Goal: Task Accomplishment & Management: Manage account settings

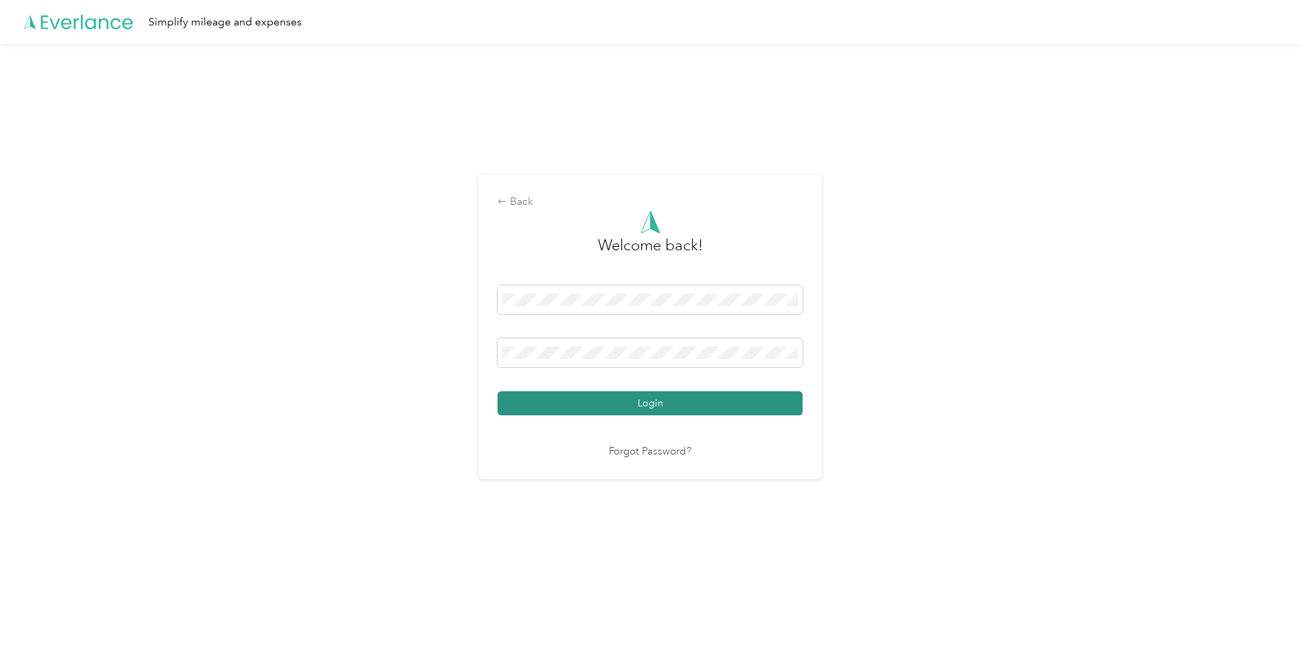
click at [620, 413] on button "Login" at bounding box center [650, 403] width 305 height 24
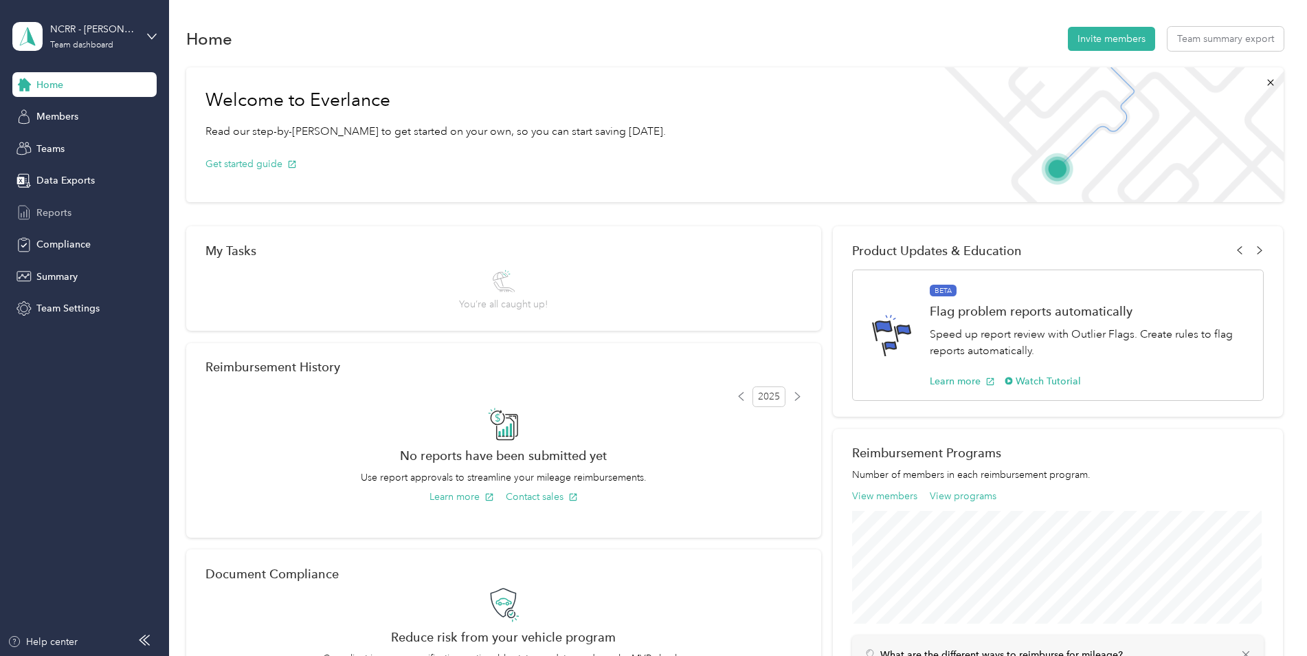
click at [57, 212] on span "Reports" at bounding box center [53, 213] width 35 height 14
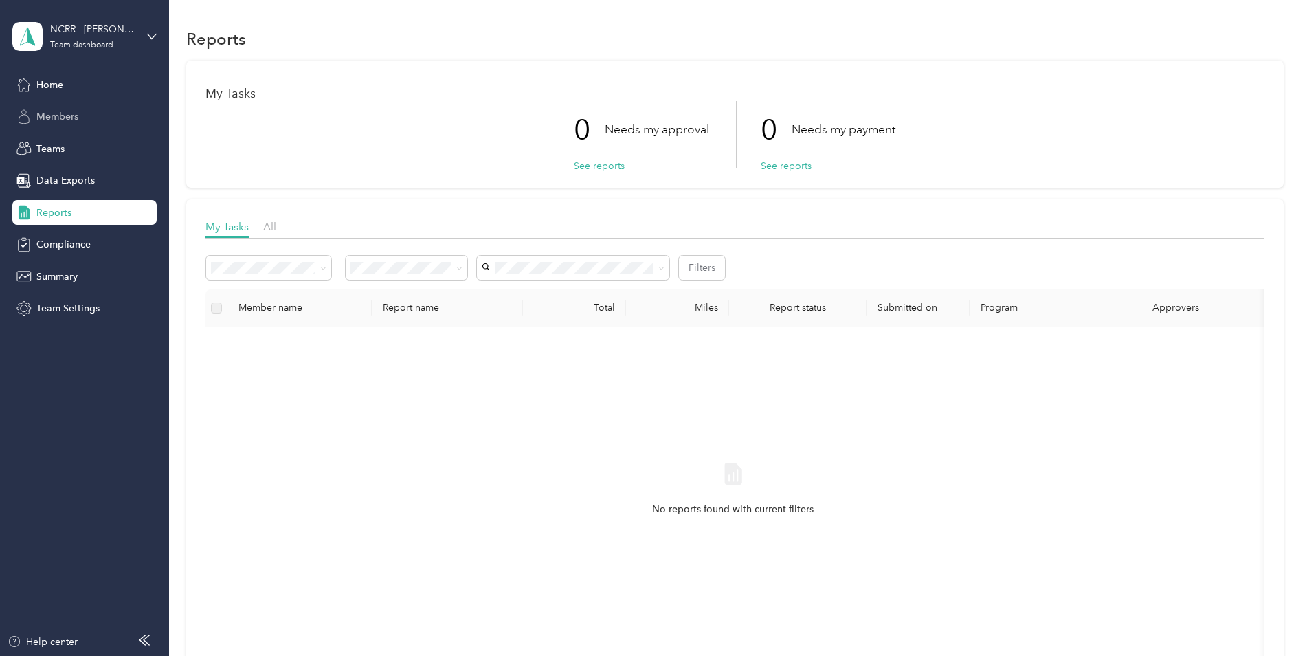
click at [102, 116] on div "Members" at bounding box center [84, 116] width 144 height 25
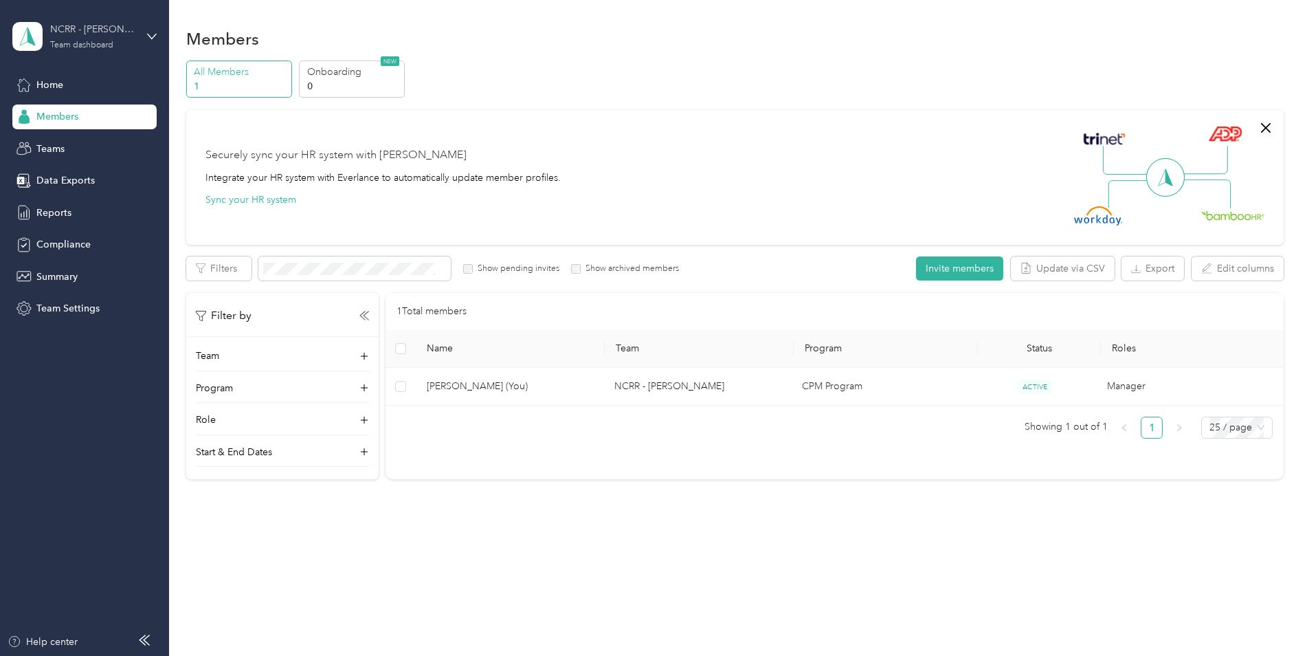
click at [91, 45] on div "Team dashboard" at bounding box center [81, 45] width 63 height 8
click at [97, 143] on div "Personal dashboard" at bounding box center [68, 140] width 87 height 14
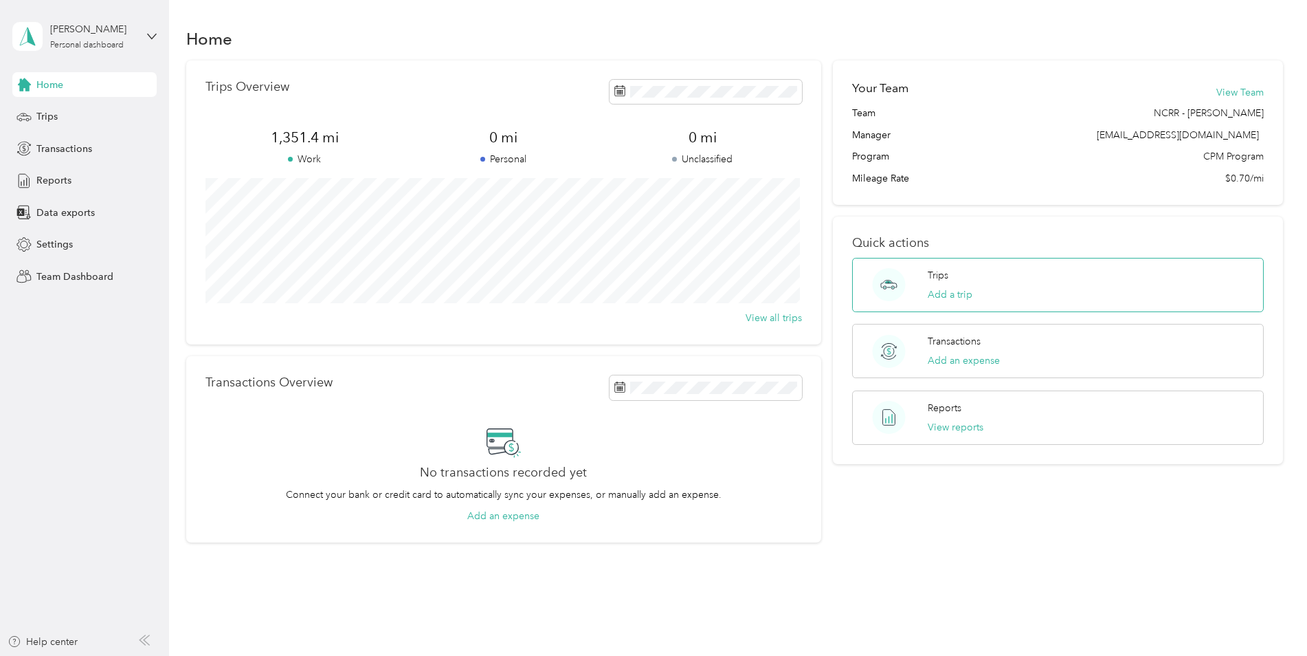
click at [928, 274] on p "Trips" at bounding box center [938, 275] width 21 height 14
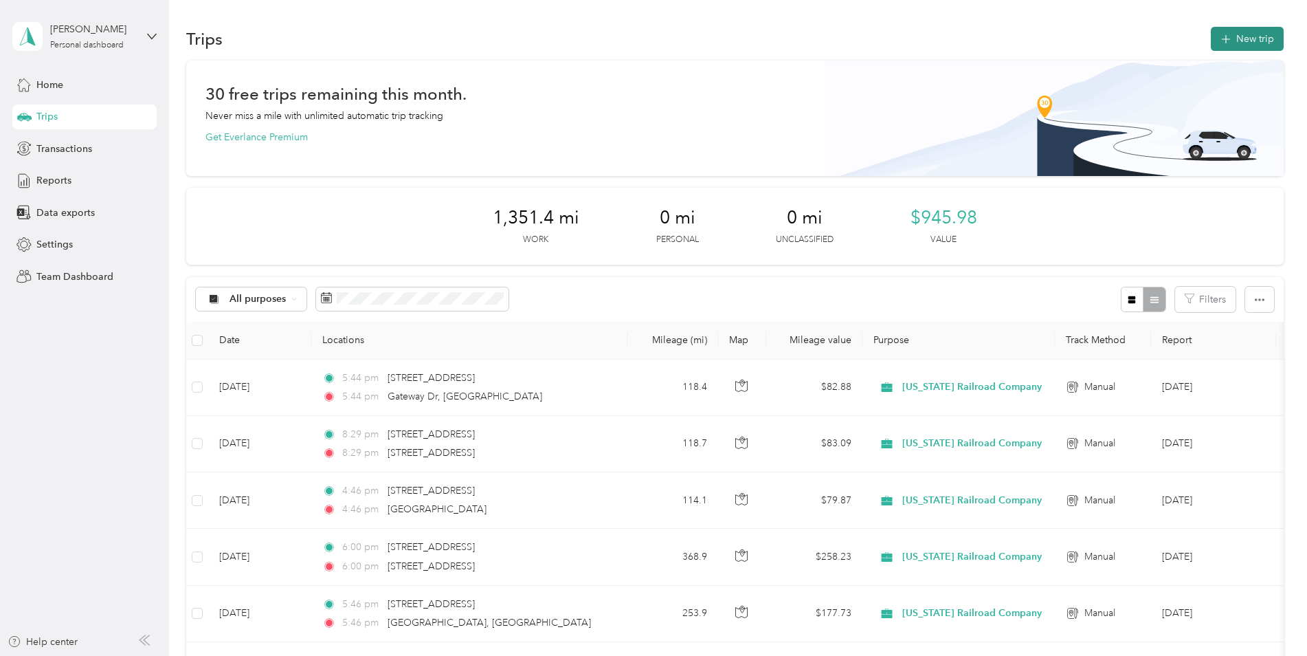
click at [1237, 32] on button "New trip" at bounding box center [1247, 39] width 73 height 24
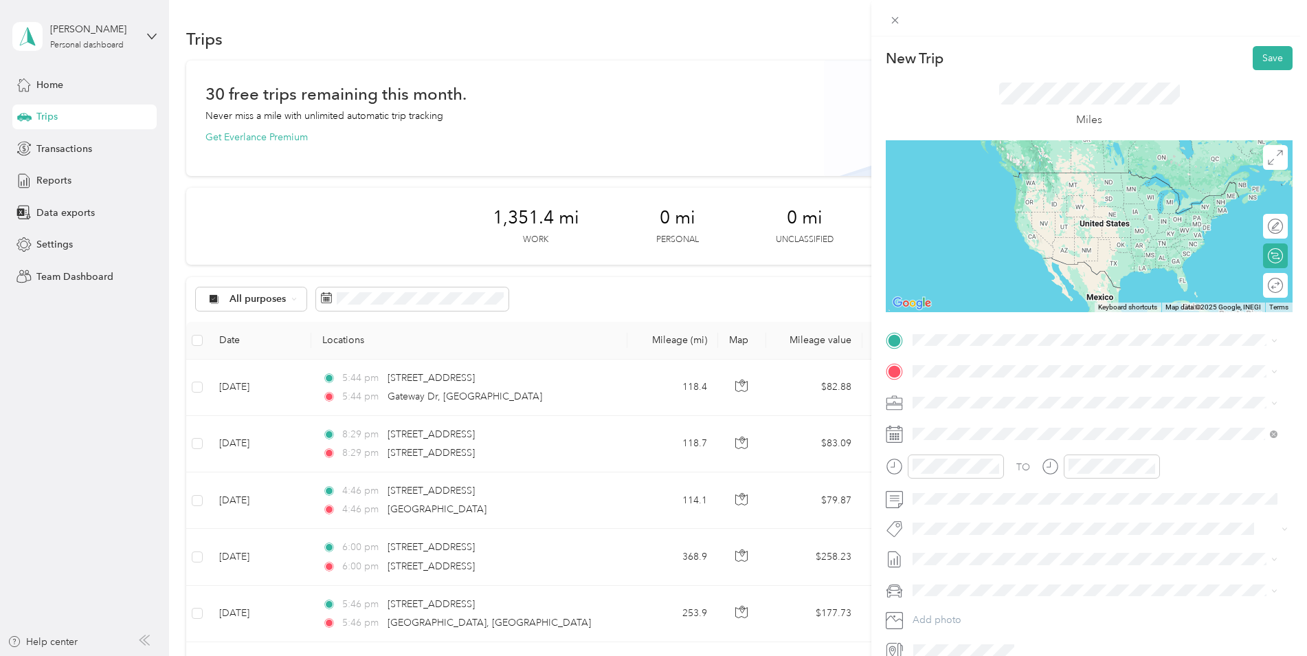
click at [1099, 378] on li "[STREET_ADDRESS][US_STATE]" at bounding box center [1095, 389] width 375 height 28
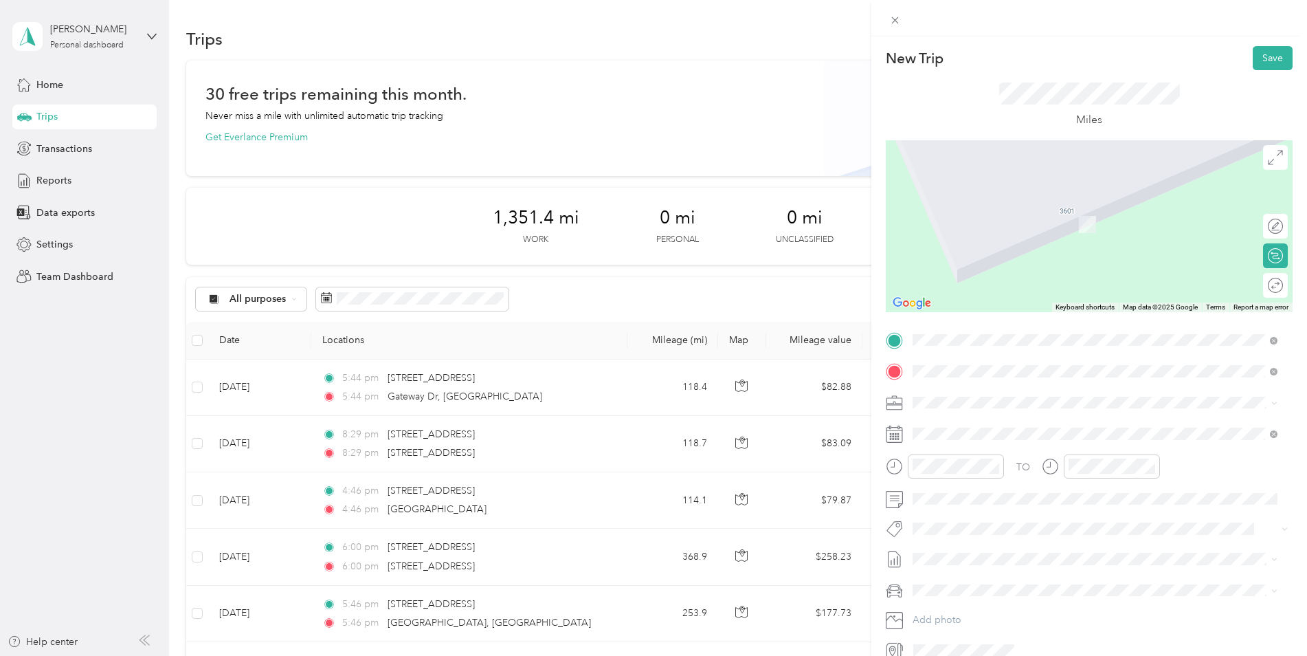
click at [1077, 423] on span "[STREET_ADDRESS][US_STATE]" at bounding box center [1007, 421] width 137 height 12
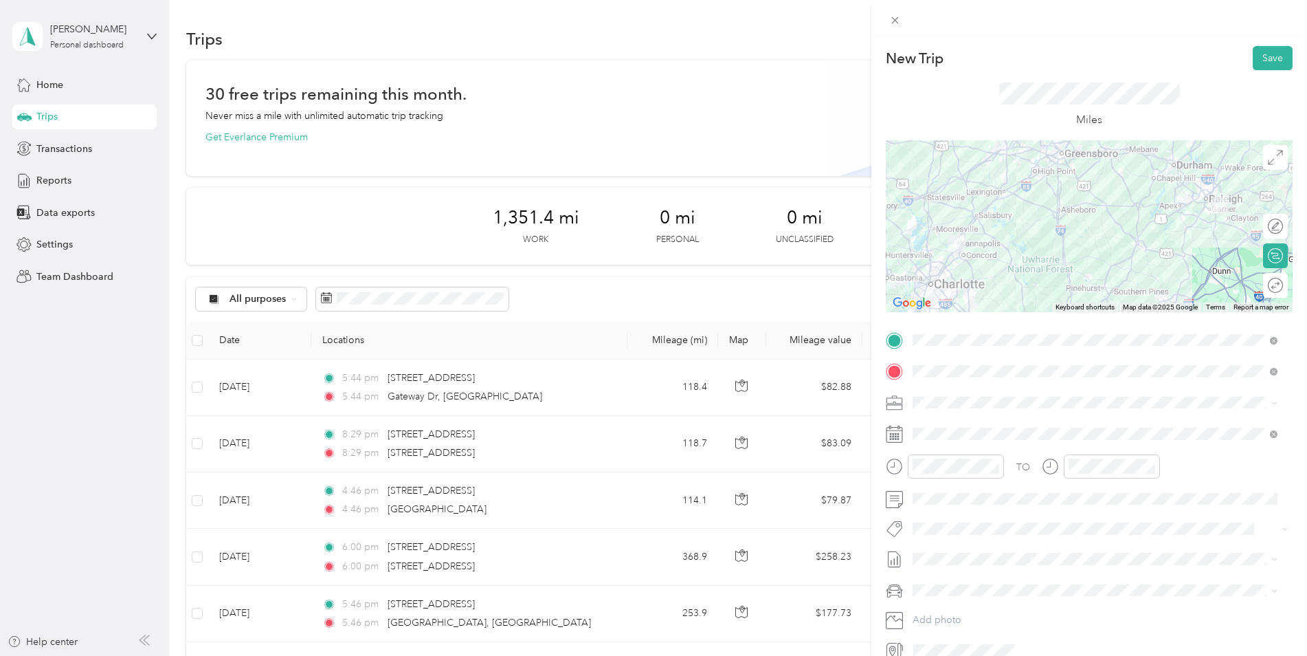
scroll to position [66, 0]
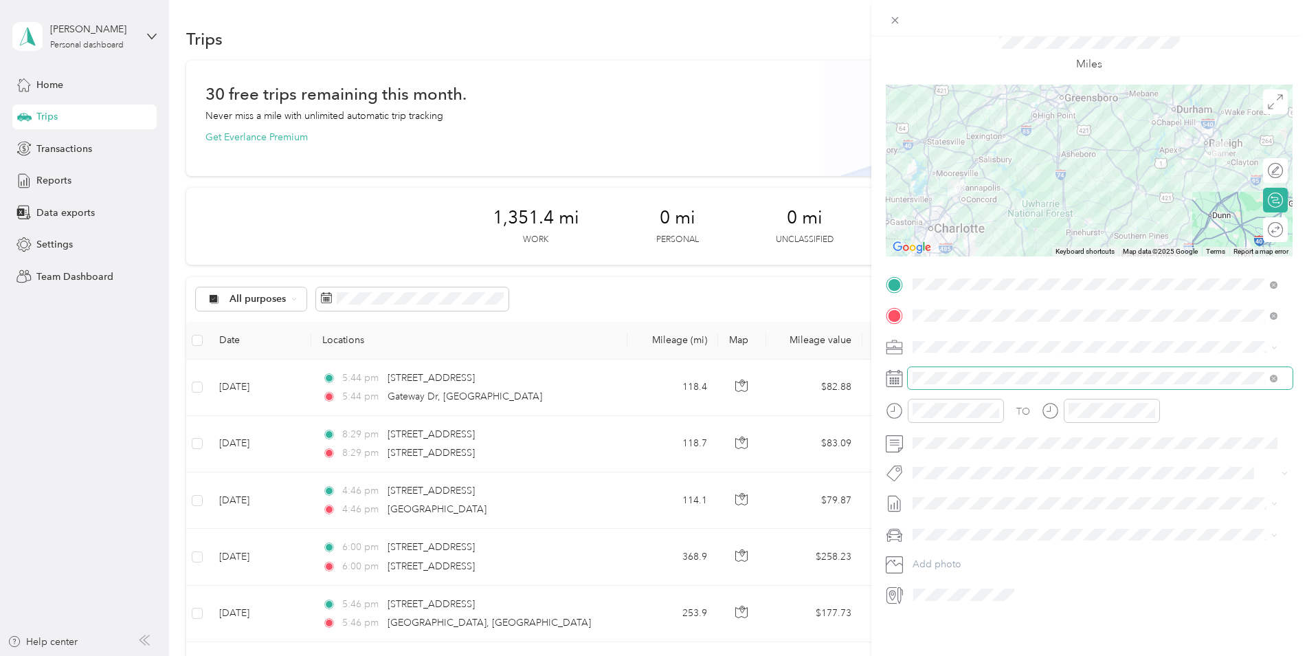
click at [1004, 375] on span at bounding box center [1100, 378] width 385 height 22
click at [991, 580] on div "27" at bounding box center [995, 579] width 18 height 17
click at [1268, 223] on div at bounding box center [1269, 230] width 29 height 14
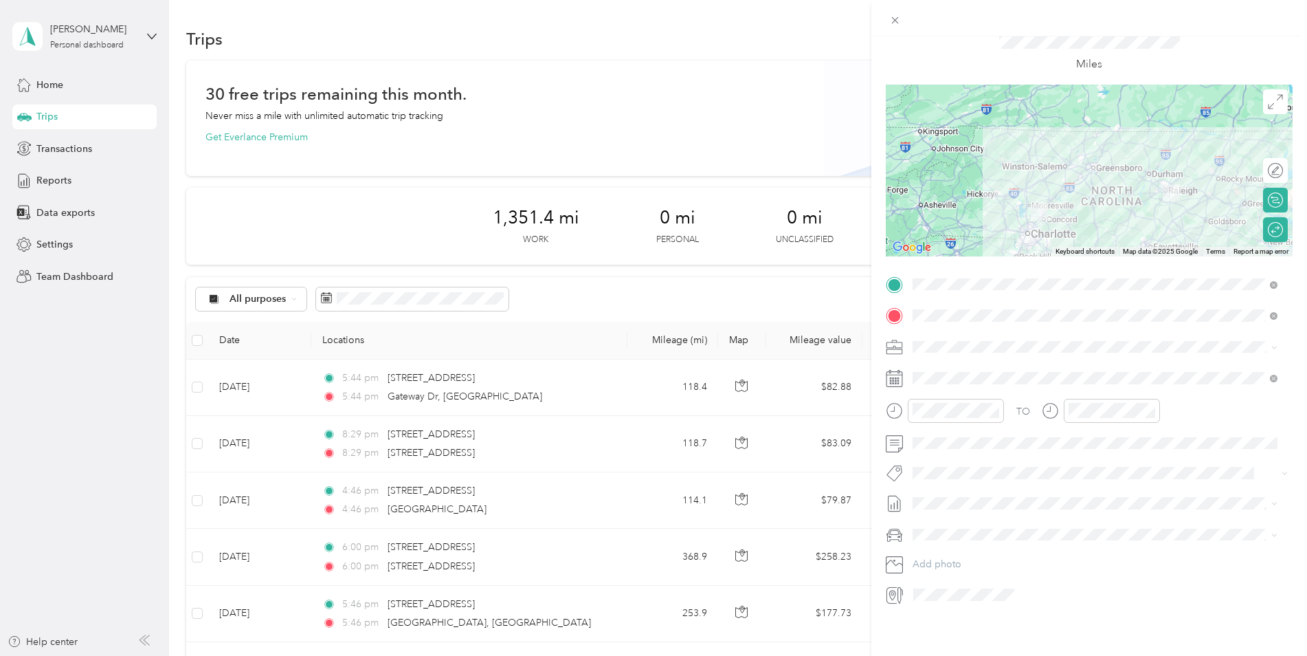
click at [741, 140] on div "New Trip Save This trip cannot be edited because it is either under review, app…" at bounding box center [653, 328] width 1307 height 656
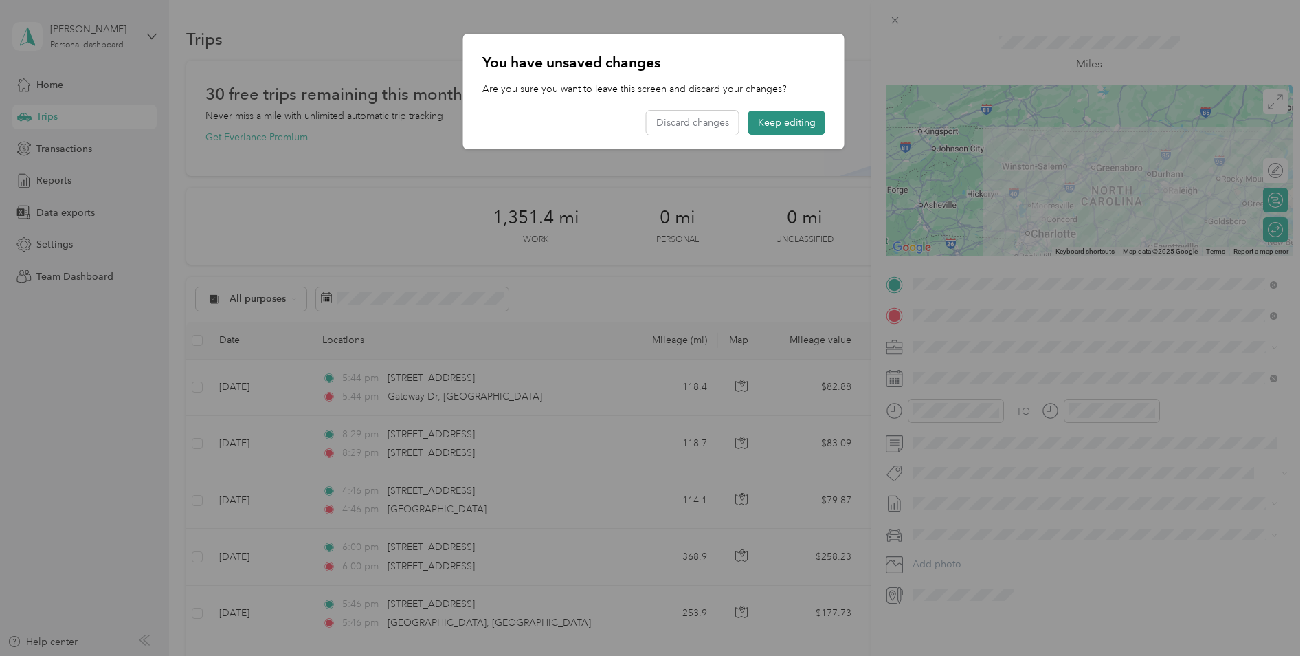
click at [780, 128] on button "Keep editing" at bounding box center [787, 123] width 77 height 24
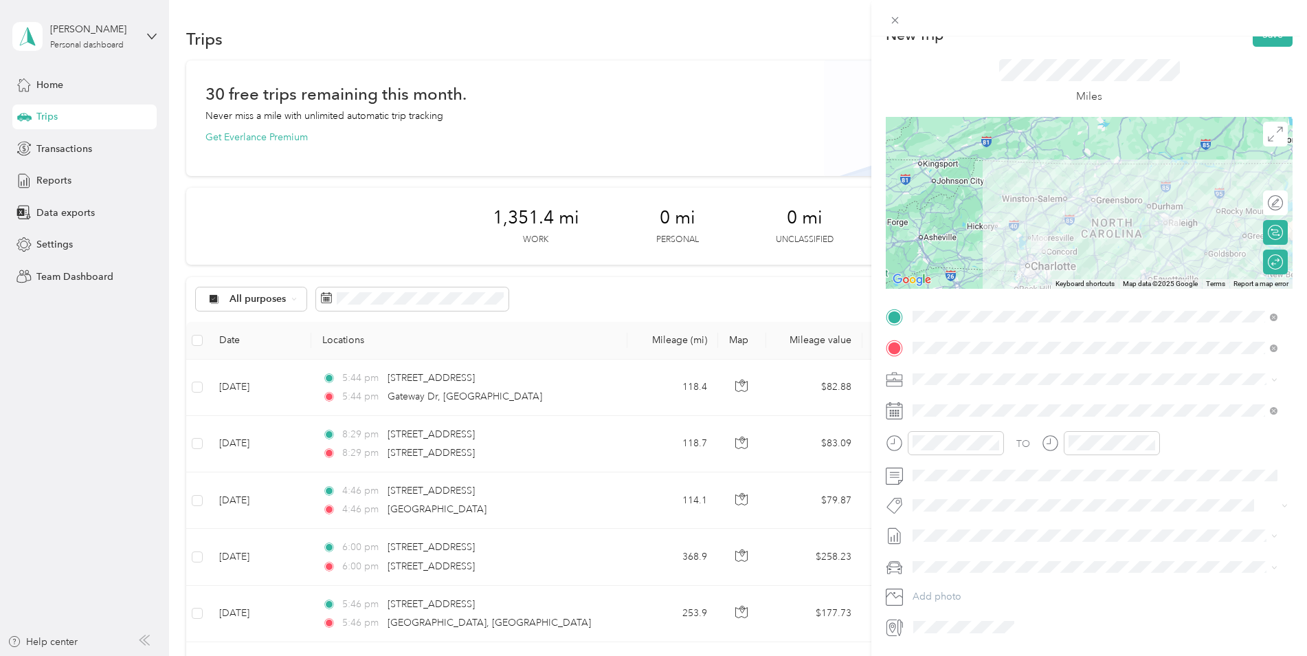
scroll to position [0, 0]
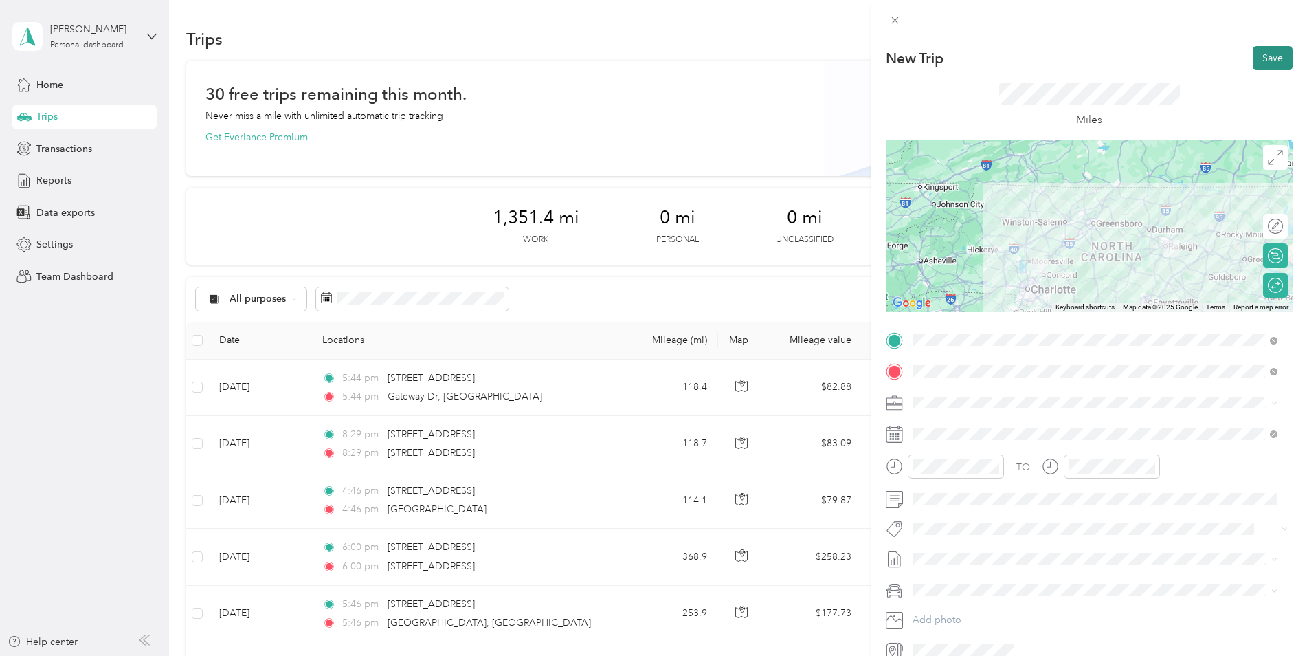
click at [1263, 58] on button "Save" at bounding box center [1273, 58] width 40 height 24
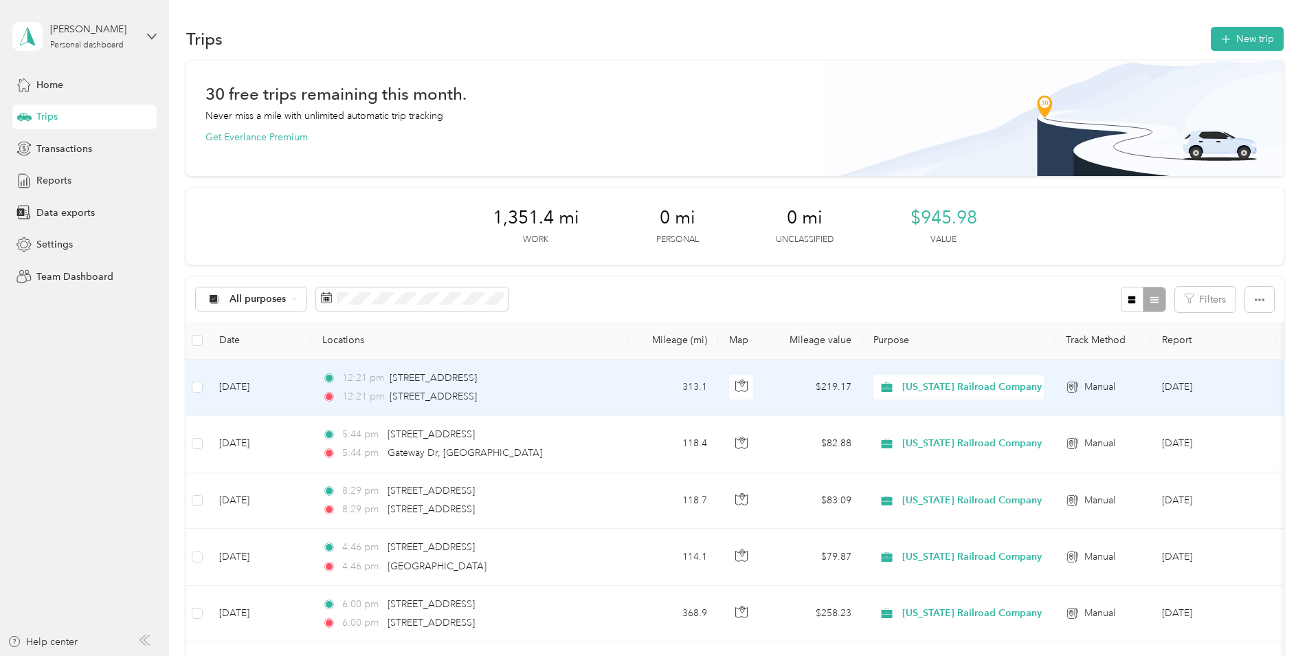
click at [1184, 388] on td "[DATE]" at bounding box center [1213, 388] width 125 height 56
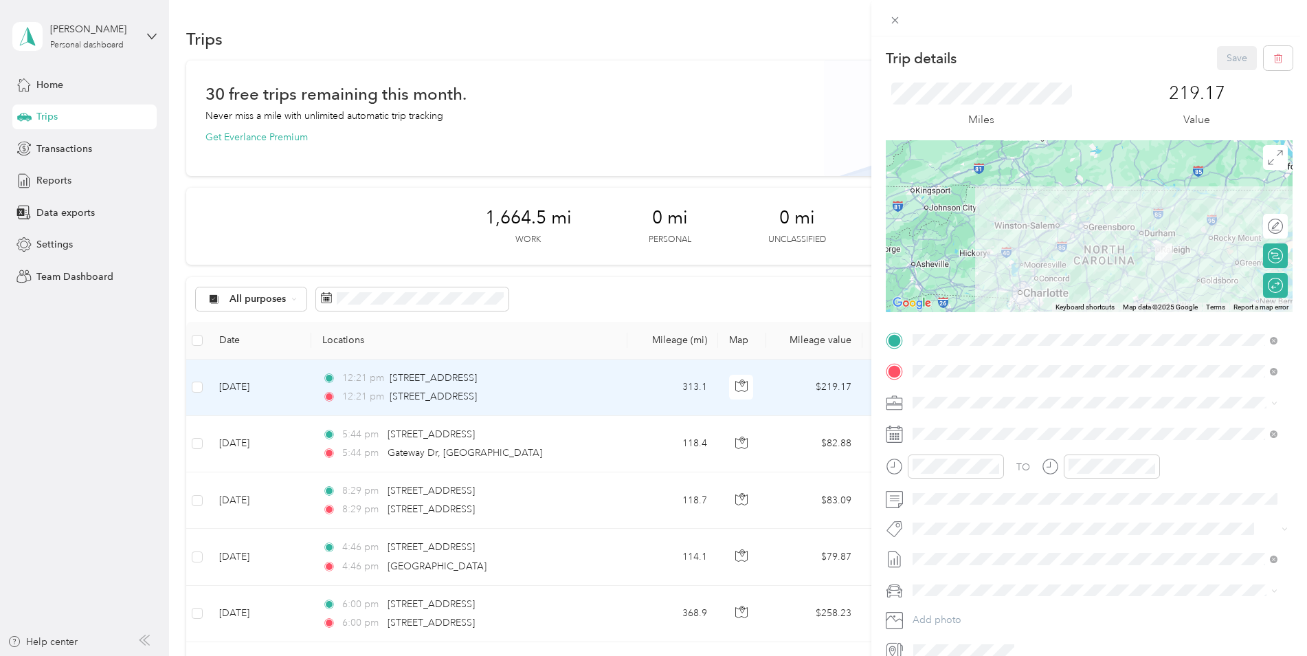
click at [193, 393] on div "Trip details Save This trip cannot be edited because it is either under review,…" at bounding box center [653, 328] width 1307 height 656
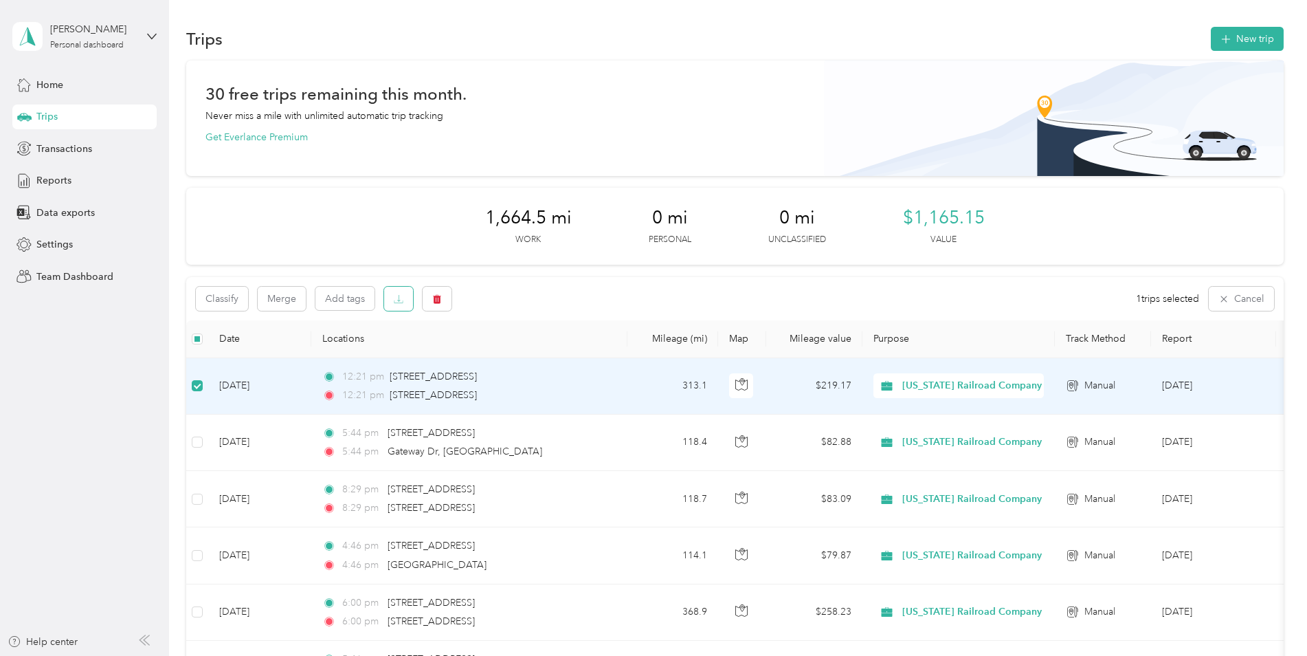
click at [399, 307] on button "button" at bounding box center [398, 299] width 29 height 24
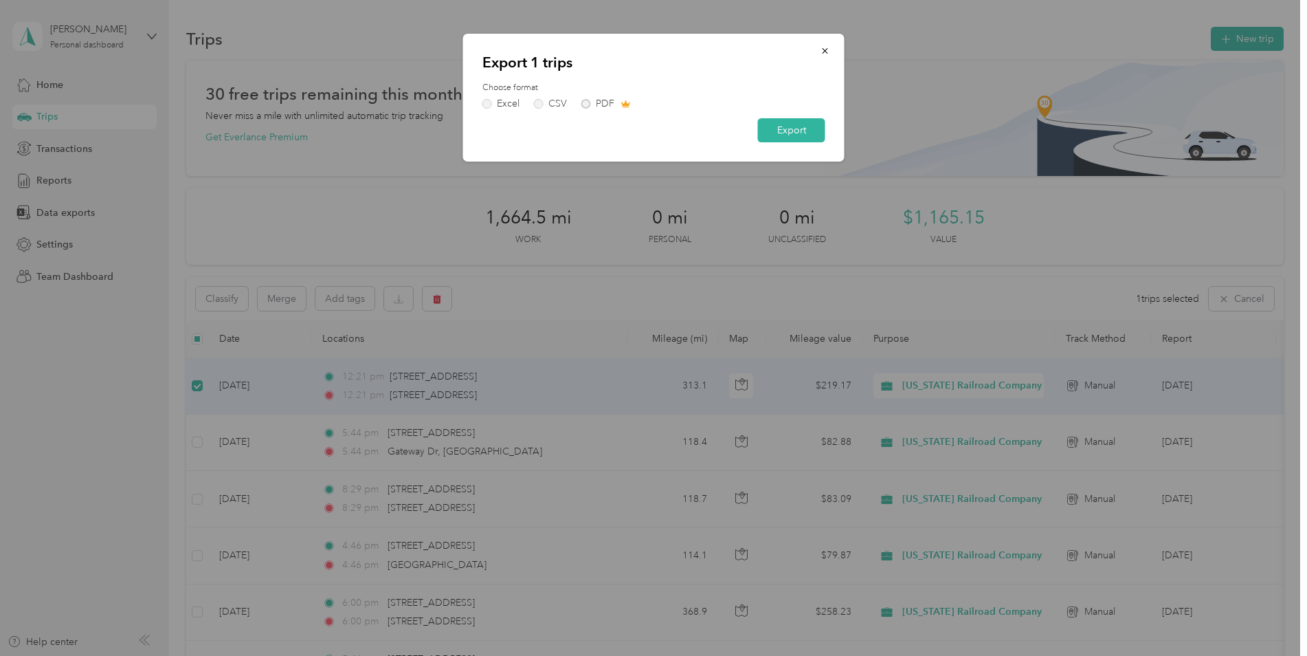
click at [595, 104] on div "Excel CSV PDF" at bounding box center [654, 104] width 343 height 10
click at [592, 101] on div "Excel CSV PDF" at bounding box center [654, 104] width 343 height 10
click at [588, 100] on div "Excel CSV PDF" at bounding box center [654, 104] width 343 height 10
click at [583, 102] on div "Excel CSV PDF" at bounding box center [654, 104] width 343 height 10
click at [822, 53] on icon "button" at bounding box center [826, 51] width 10 height 10
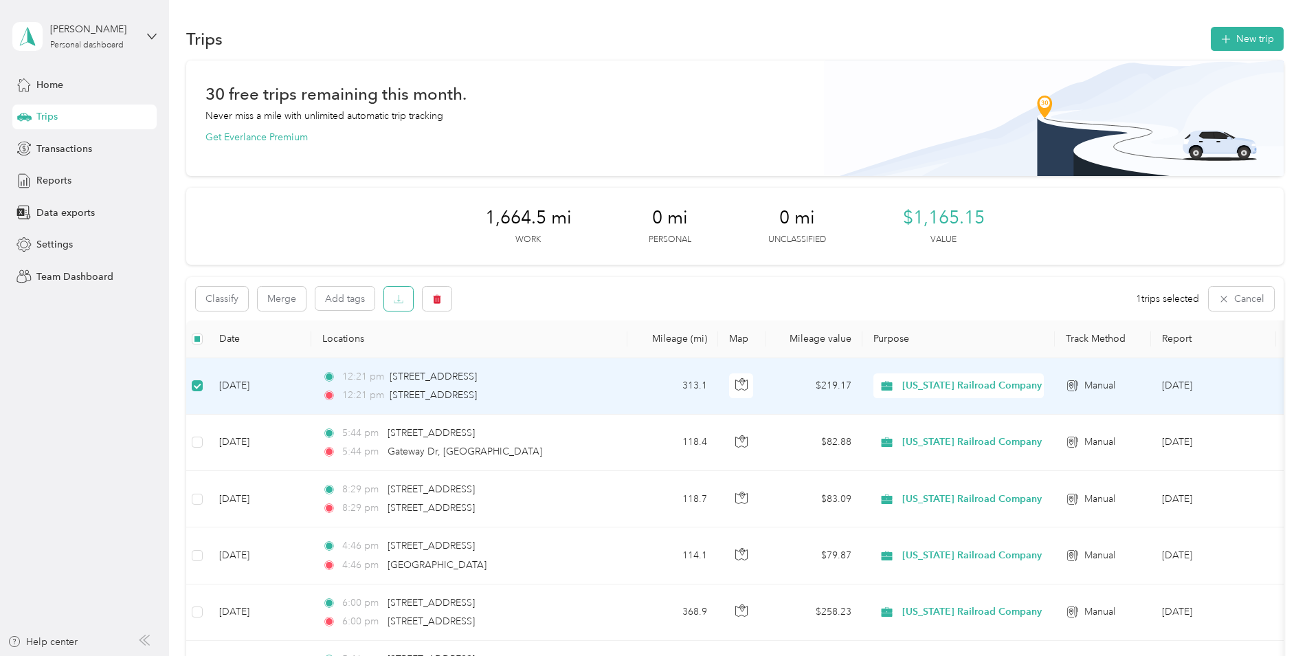
click at [401, 305] on button "button" at bounding box center [398, 299] width 29 height 24
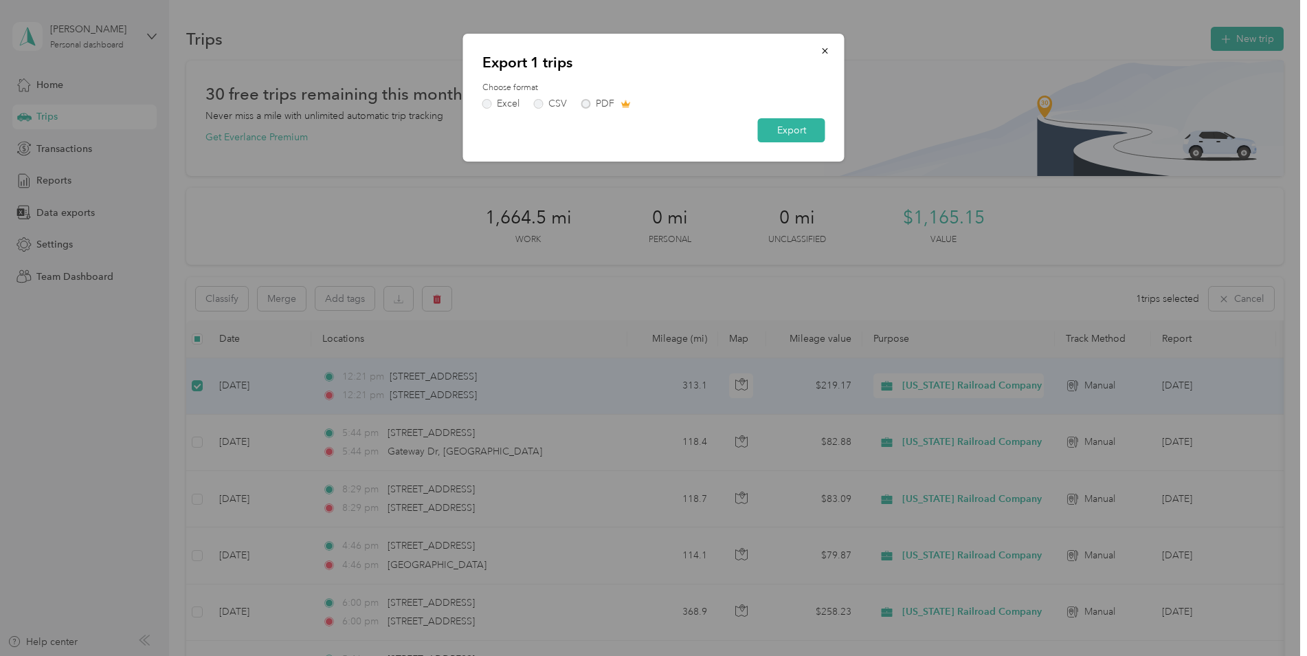
drag, startPoint x: 591, startPoint y: 96, endPoint x: 579, endPoint y: 105, distance: 14.7
click at [589, 98] on div "Choose format Excel CSV PDF" at bounding box center [654, 95] width 343 height 27
click at [582, 104] on div "Excel CSV PDF" at bounding box center [654, 104] width 343 height 10
click at [802, 130] on button "Export" at bounding box center [791, 130] width 67 height 24
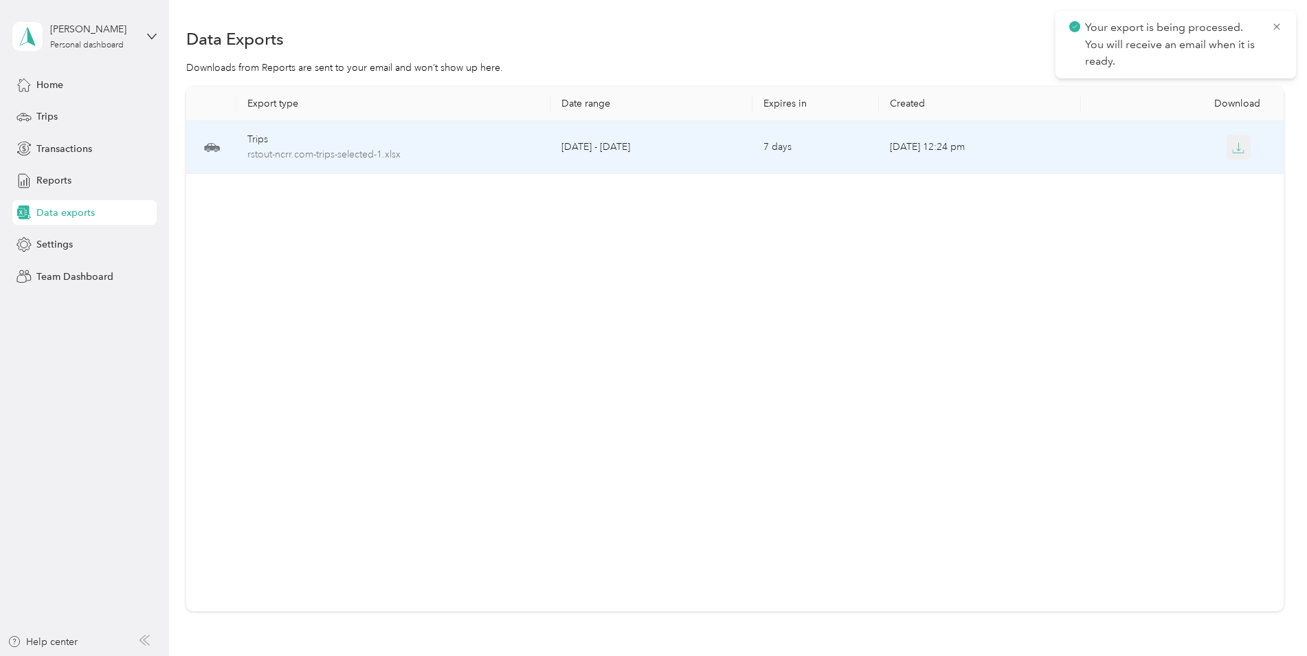
click at [1228, 146] on button "button" at bounding box center [1239, 147] width 25 height 25
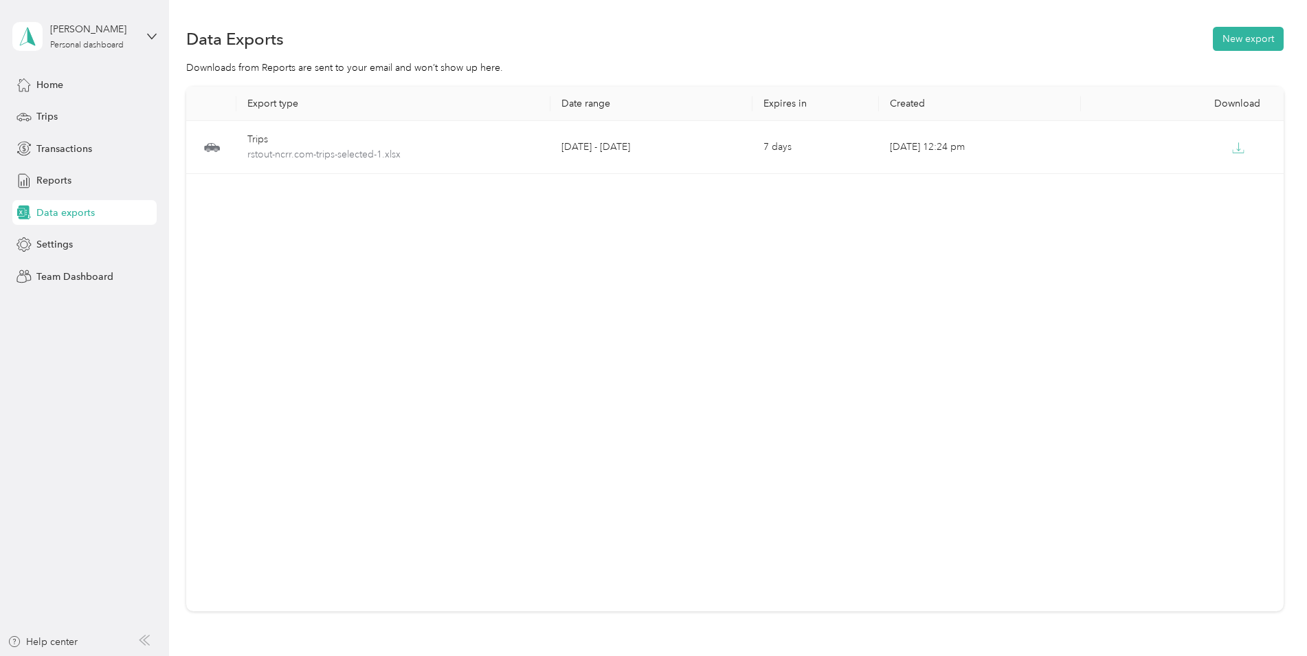
click at [69, 204] on div "Data exports" at bounding box center [84, 212] width 144 height 25
click at [69, 186] on span "Reports" at bounding box center [53, 180] width 35 height 14
